Goal: Entertainment & Leisure: Consume media (video, audio)

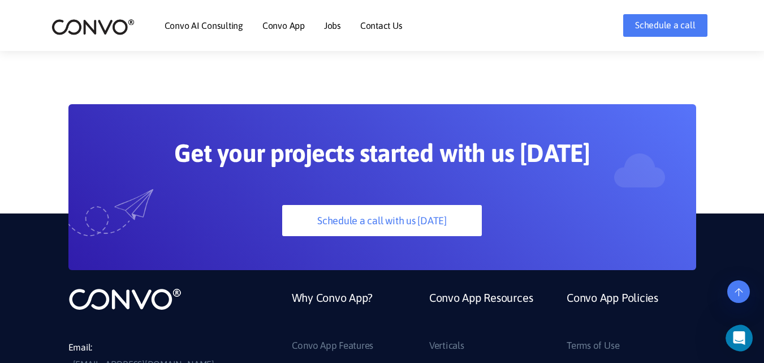
scroll to position [2942, 0]
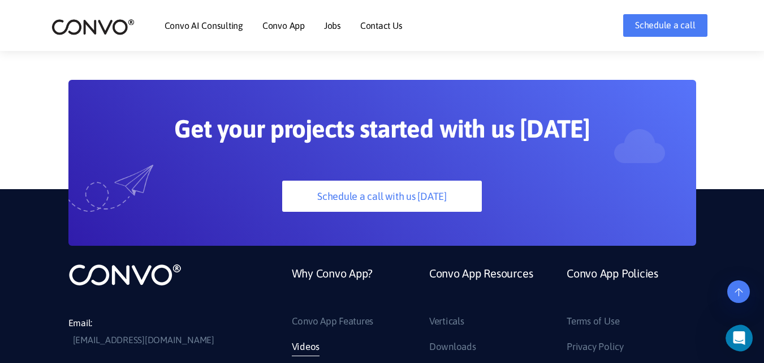
click at [298, 338] on link "Videos" at bounding box center [306, 347] width 28 height 18
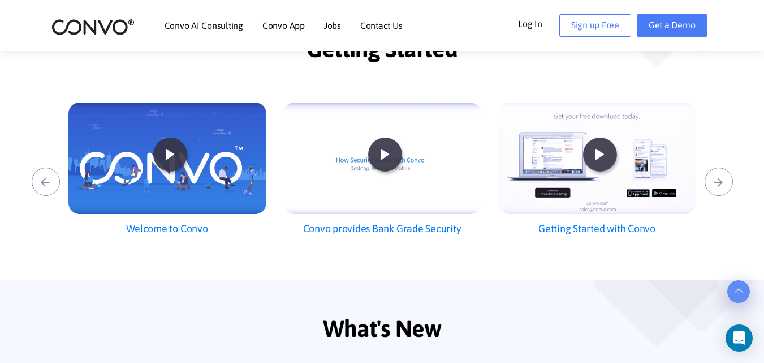
scroll to position [283, 0]
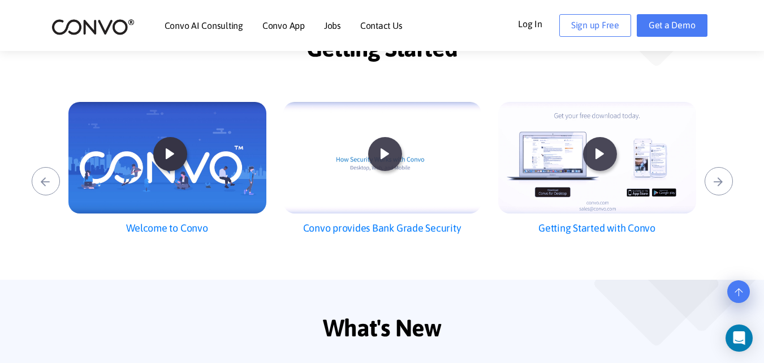
click at [173, 158] on icon at bounding box center [170, 154] width 30 height 30
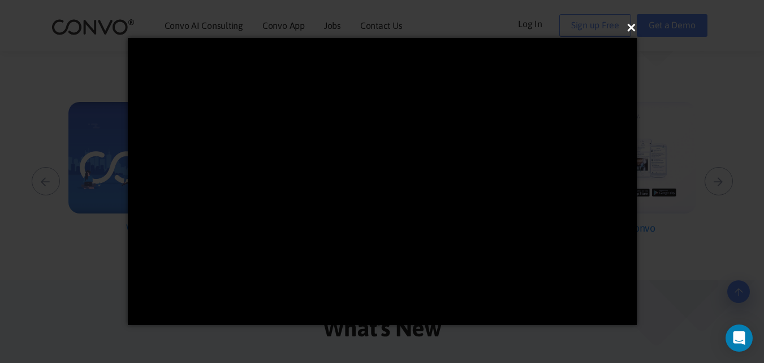
click at [632, 27] on button "×" at bounding box center [385, 27] width 509 height 25
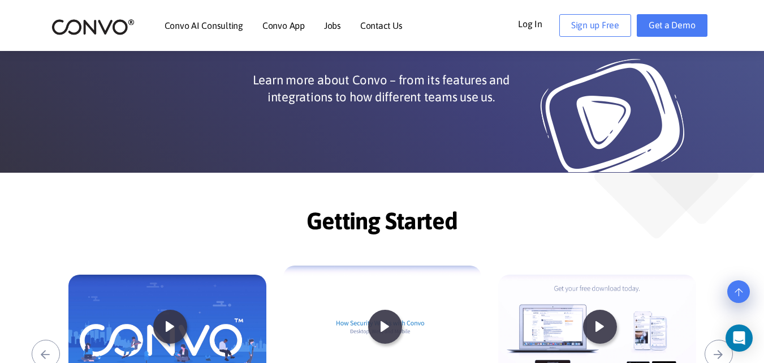
scroll to position [0, 0]
